Goal: Transaction & Acquisition: Purchase product/service

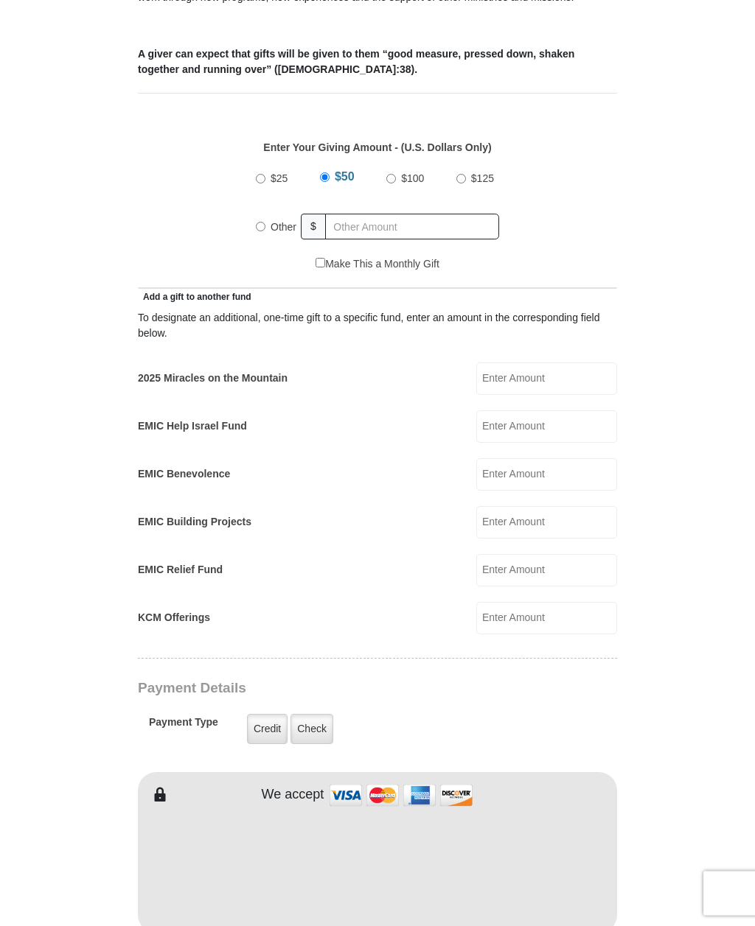
scroll to position [560, 0]
click at [536, 371] on input "2025 Miracles on the Mountain" at bounding box center [546, 379] width 141 height 32
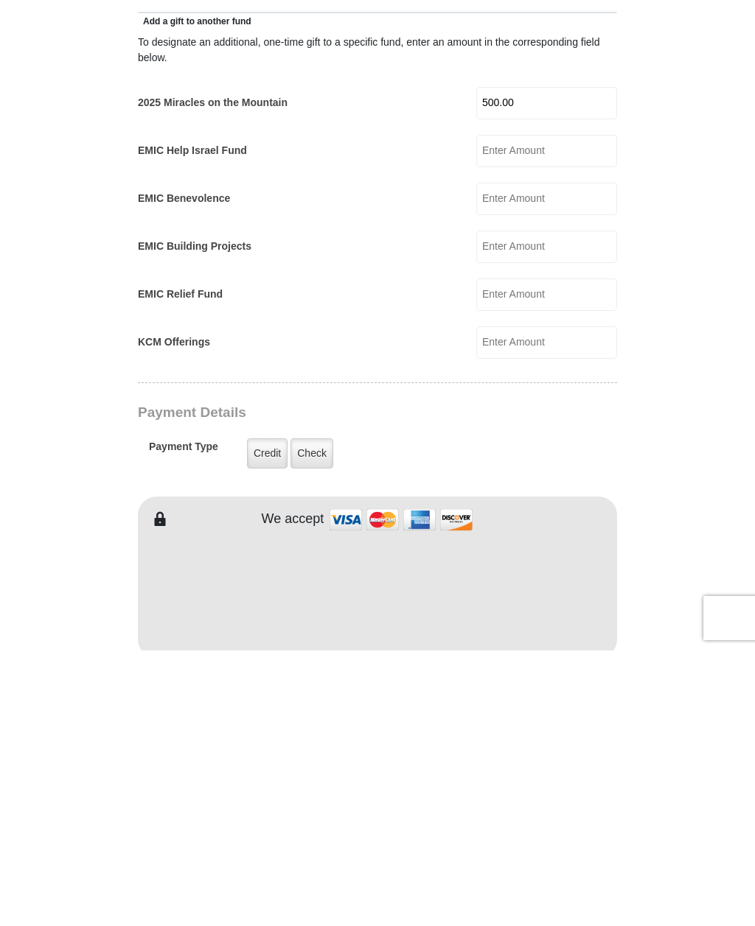
type input "500.00"
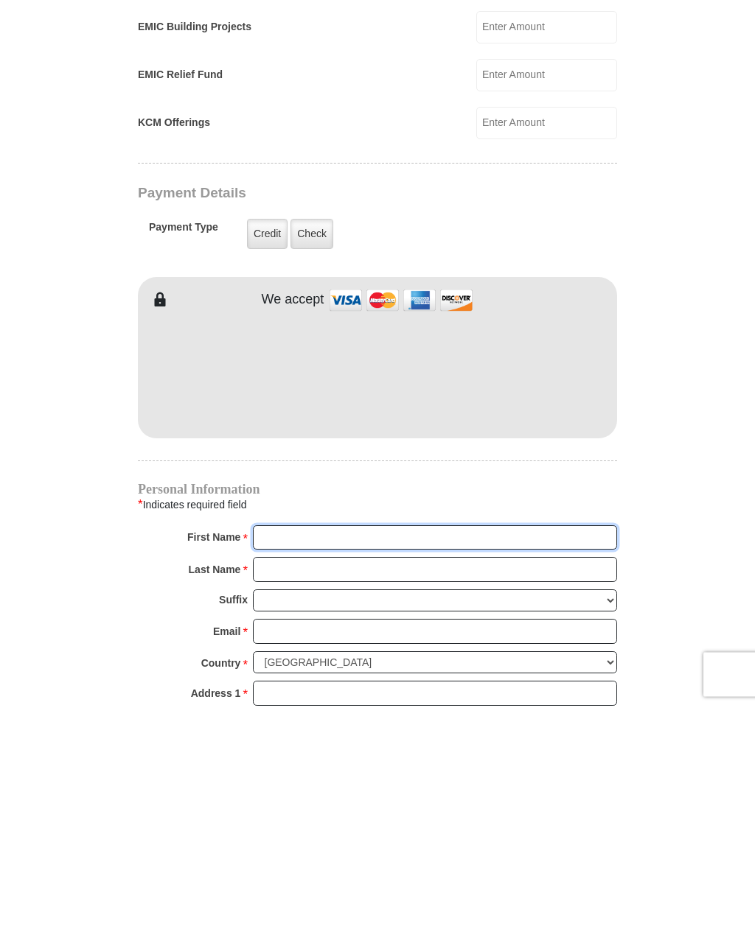
click at [300, 745] on input "First Name *" at bounding box center [435, 757] width 364 height 25
type input "[PERSON_NAME] and Jan"
click at [313, 777] on input "Last Name *" at bounding box center [435, 789] width 364 height 25
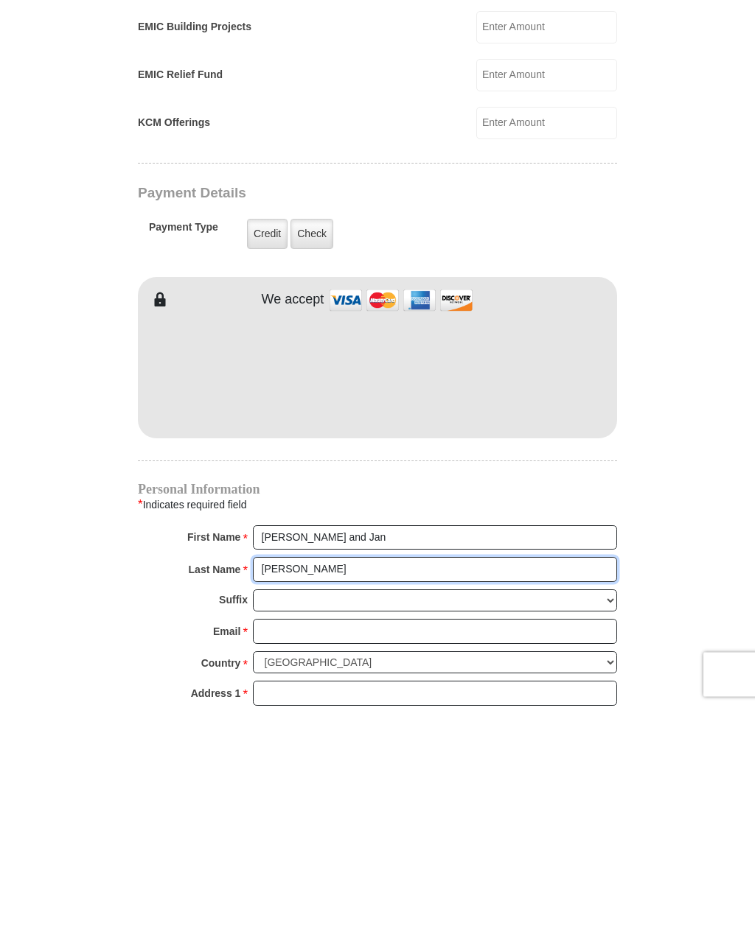
type input "[PERSON_NAME]"
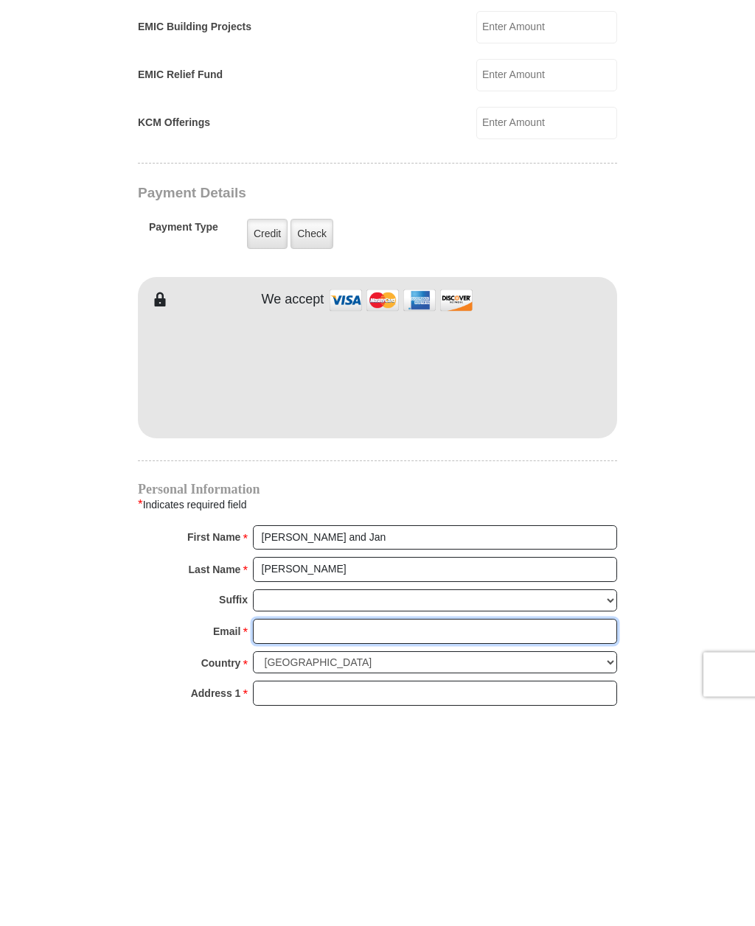
click at [300, 839] on input "Email *" at bounding box center [435, 851] width 364 height 25
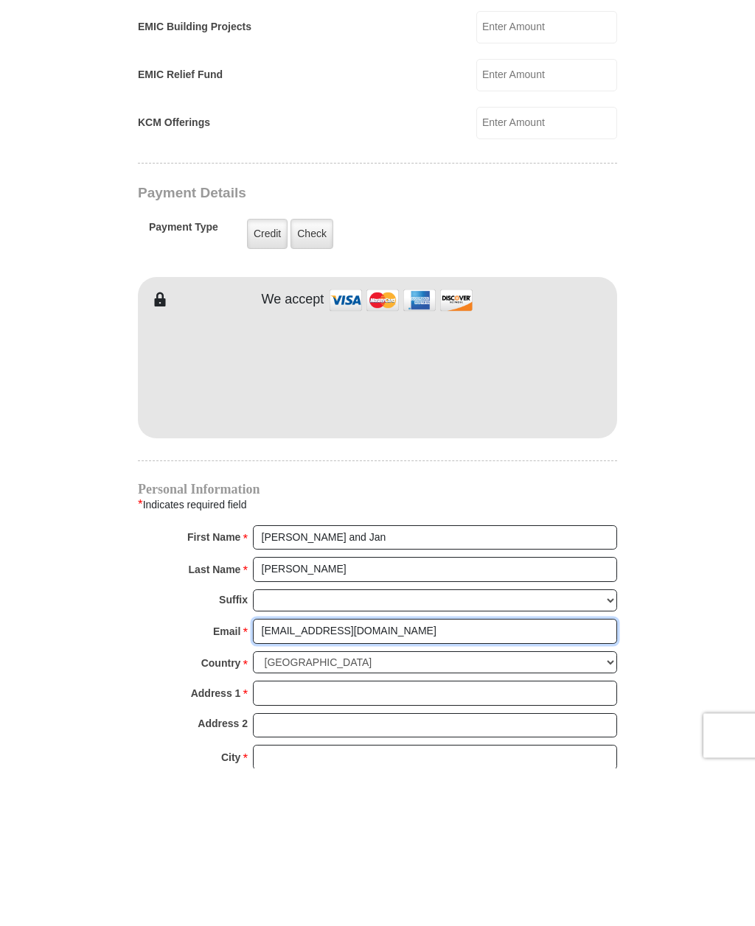
scroll to position [914, 0]
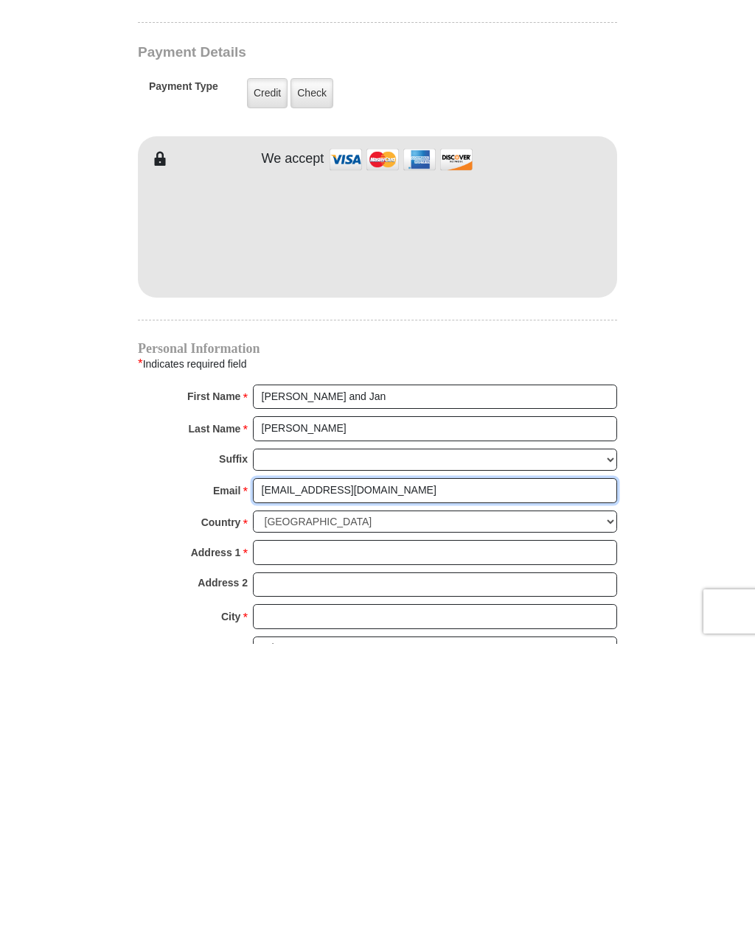
type input "[EMAIL_ADDRESS][DOMAIN_NAME]"
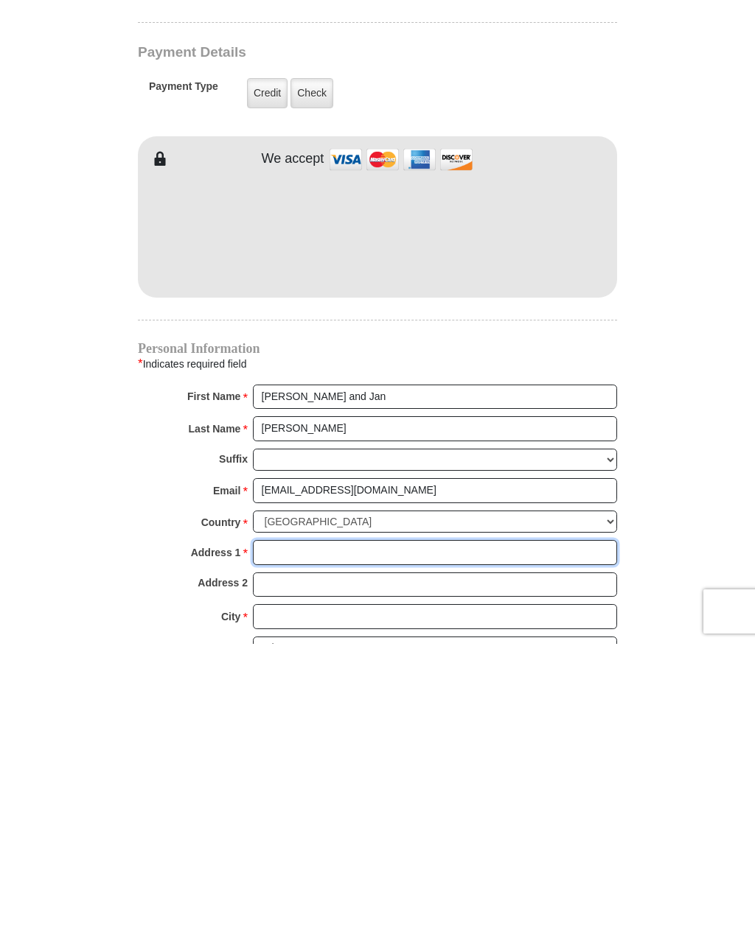
click at [281, 822] on input "Address 1 *" at bounding box center [435, 834] width 364 height 25
type input "[STREET_ADDRESS]"
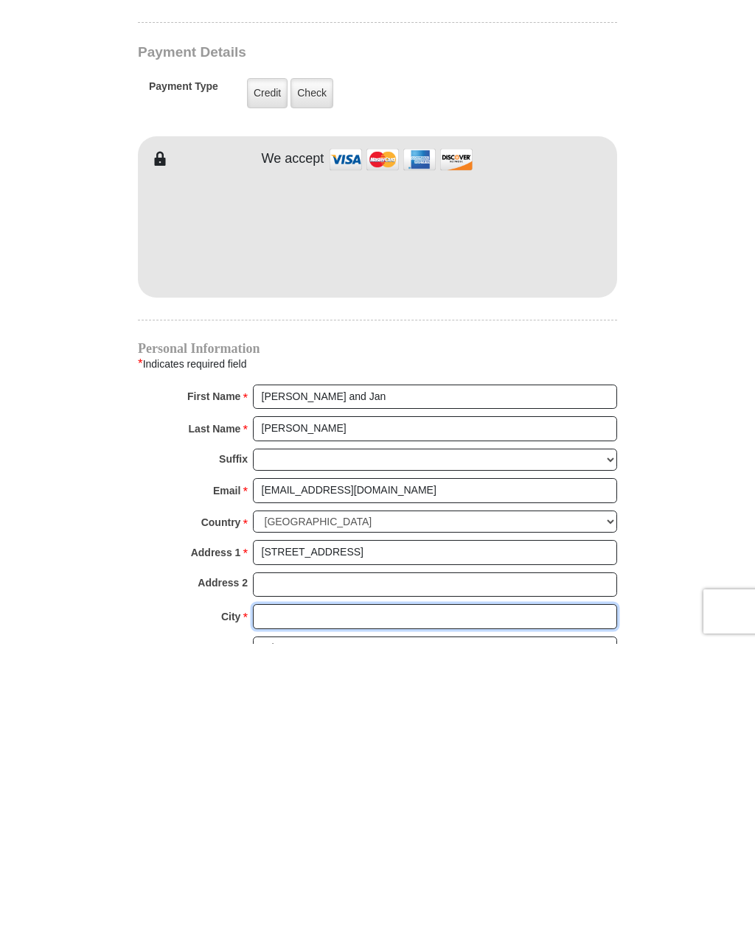
click at [315, 887] on input "City *" at bounding box center [435, 899] width 364 height 25
type input "[PERSON_NAME]"
click at [332, 919] on select "Choose [US_STATE] [US_STATE] [US_STATE] [US_STATE] [US_STATE] Armed Forces Amer…" at bounding box center [435, 930] width 364 height 23
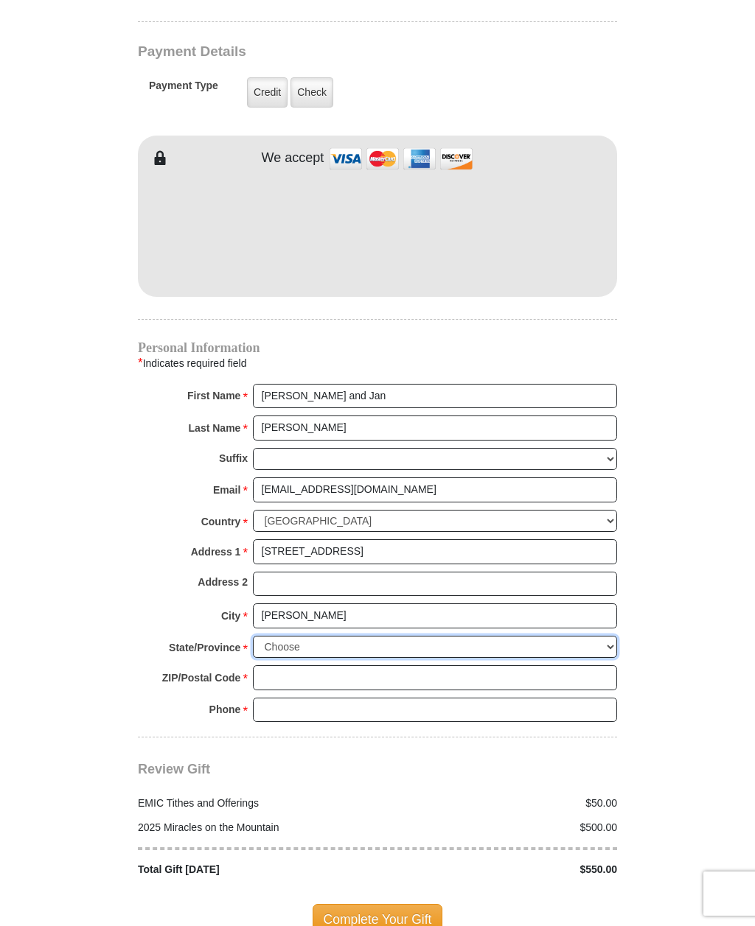
select select "MI"
click at [296, 665] on input "ZIP/Postal Code *" at bounding box center [435, 677] width 364 height 25
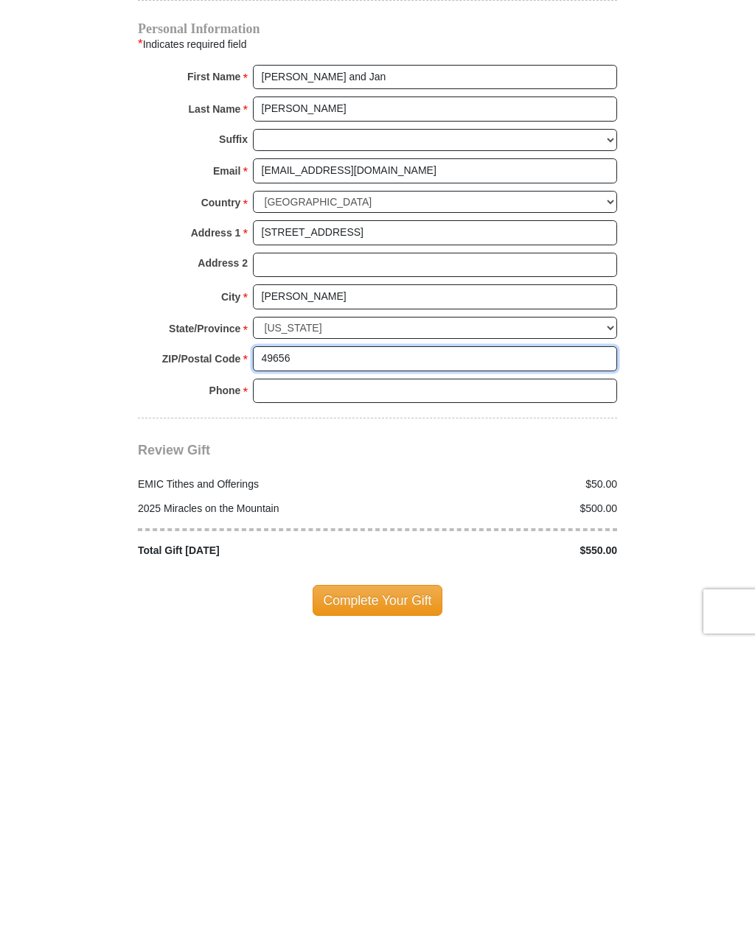
type input "49656"
click at [317, 661] on input "Phone * *" at bounding box center [435, 673] width 364 height 25
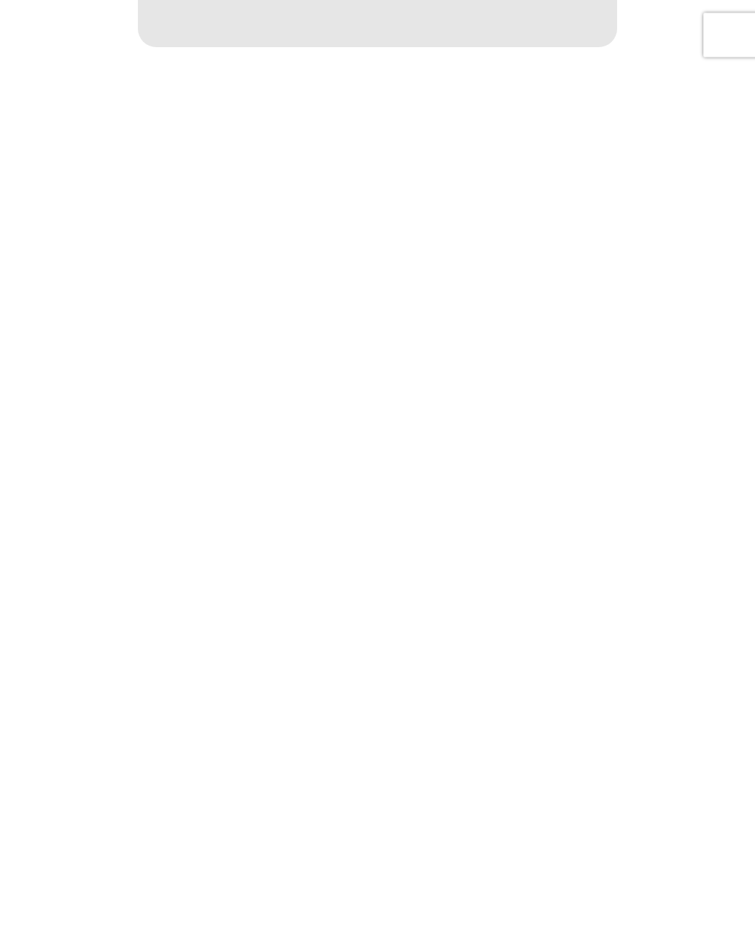
scroll to position [580, 0]
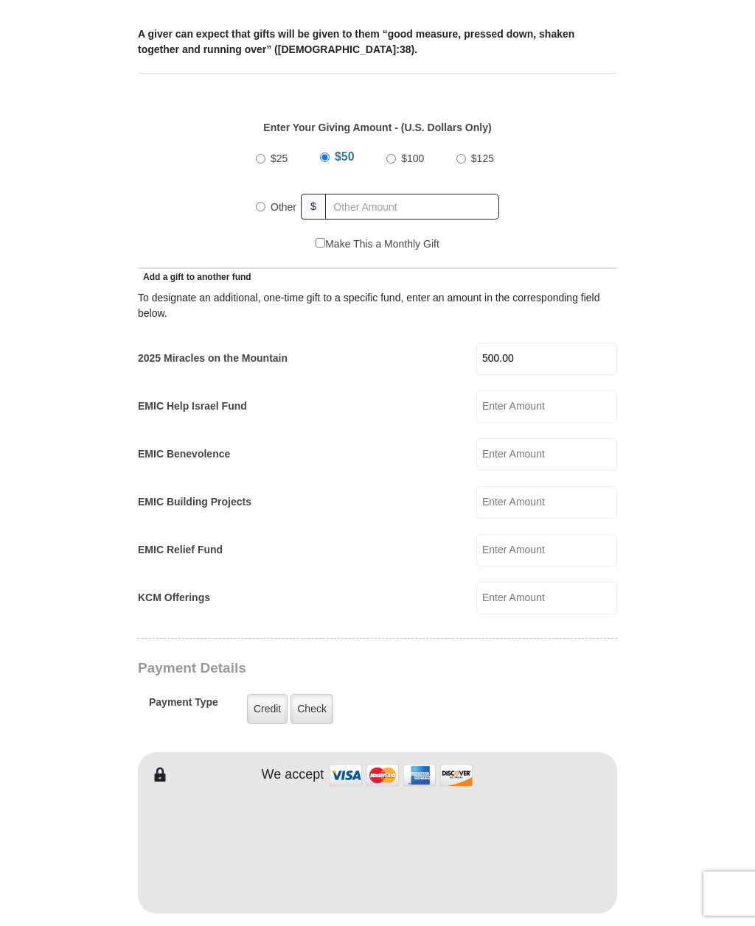
type input "9896154164"
click at [265, 200] on label "Other" at bounding box center [283, 207] width 36 height 32
click at [265, 202] on input "Other" at bounding box center [261, 207] width 10 height 10
radio input "true"
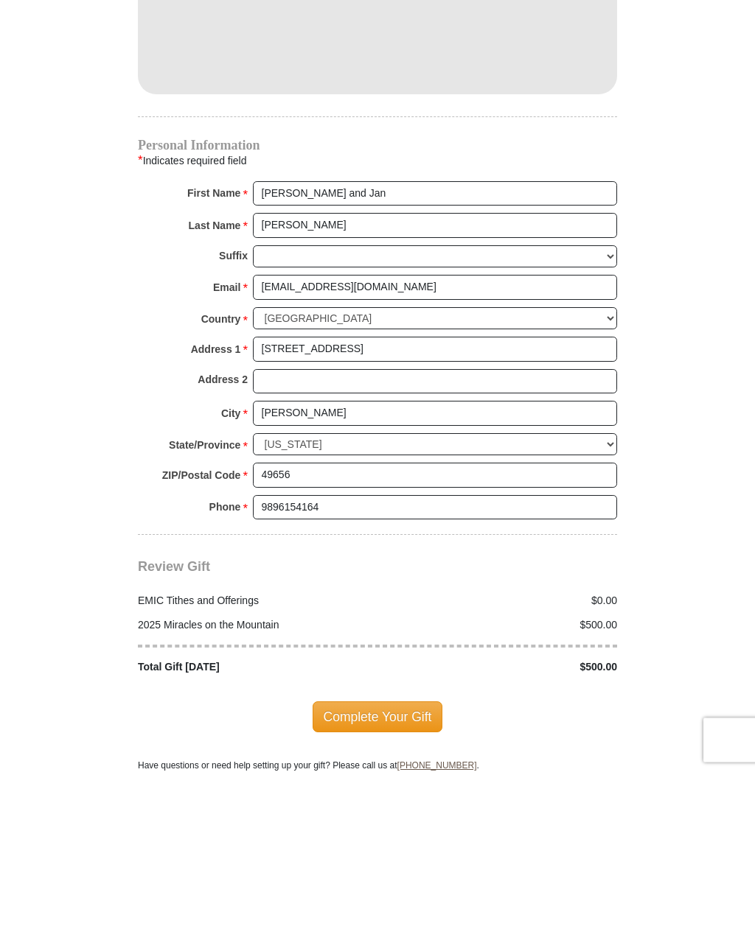
scroll to position [1247, 0]
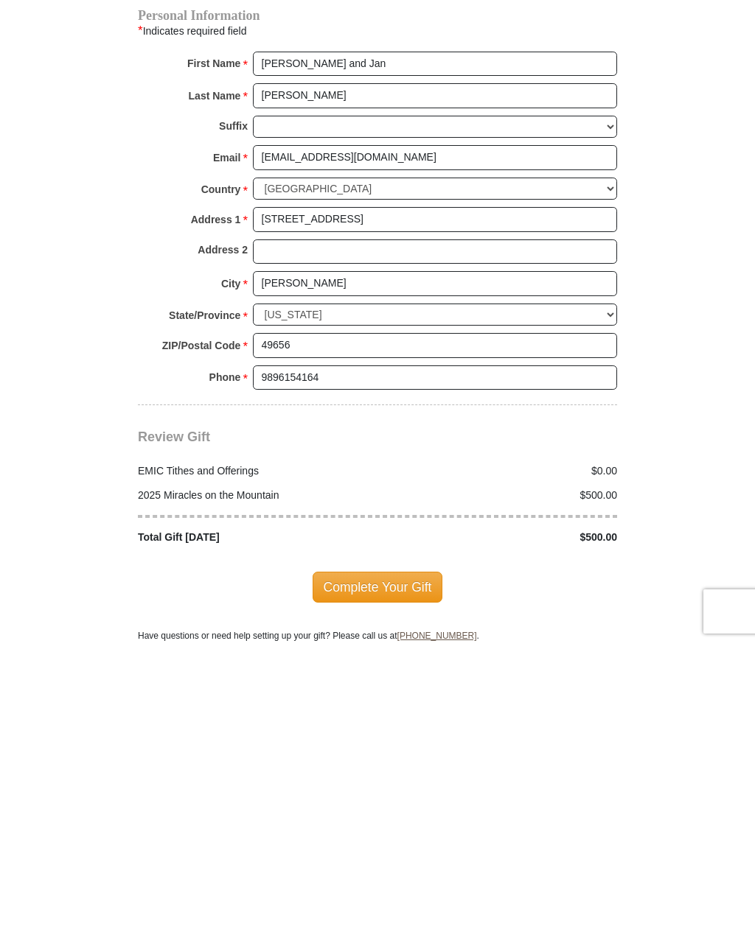
click at [387, 854] on span "Complete Your Gift" at bounding box center [377, 869] width 130 height 31
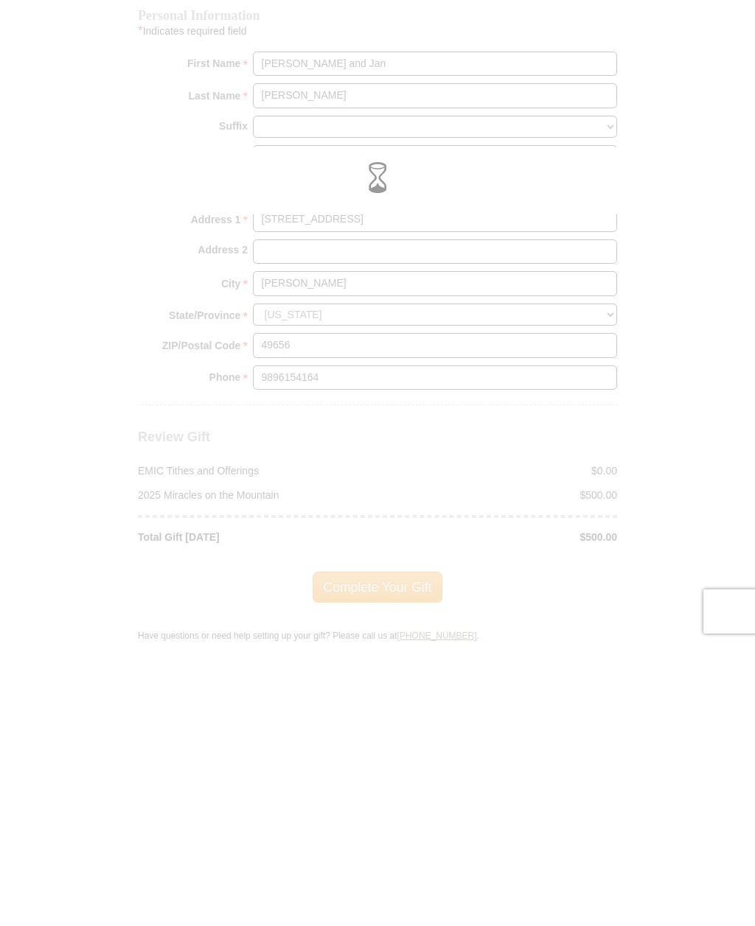
scroll to position [1529, 0]
